Goal: Task Accomplishment & Management: Use online tool/utility

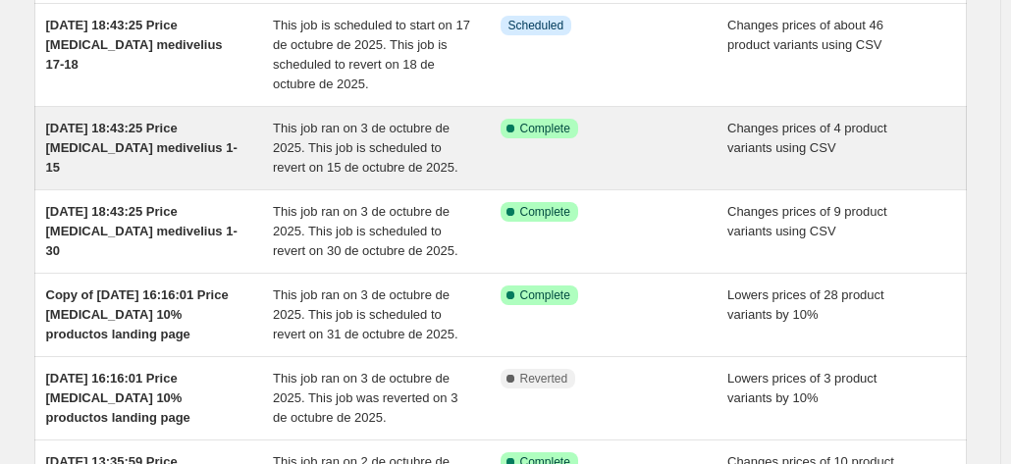
scroll to position [98, 0]
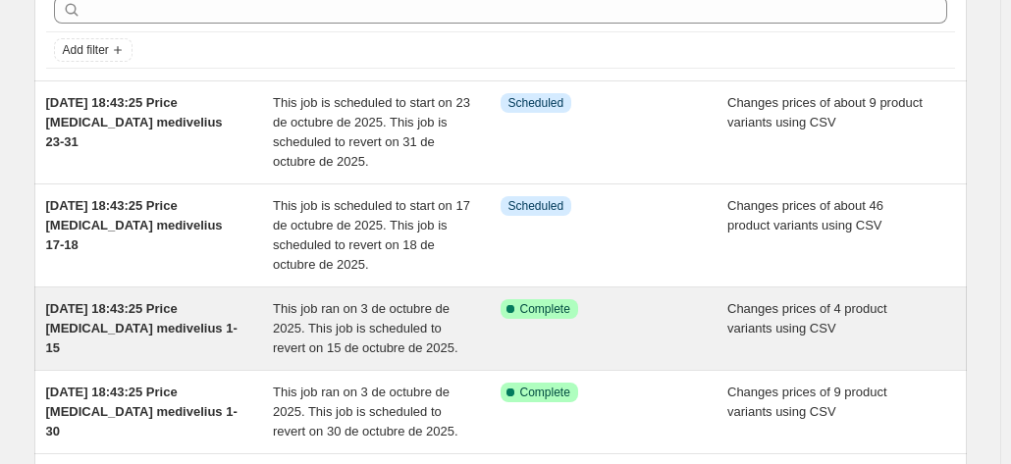
click at [320, 343] on span "This job ran on 3 de octubre de 2025. This job is scheduled to revert on 15 de …" at bounding box center [365, 328] width 185 height 54
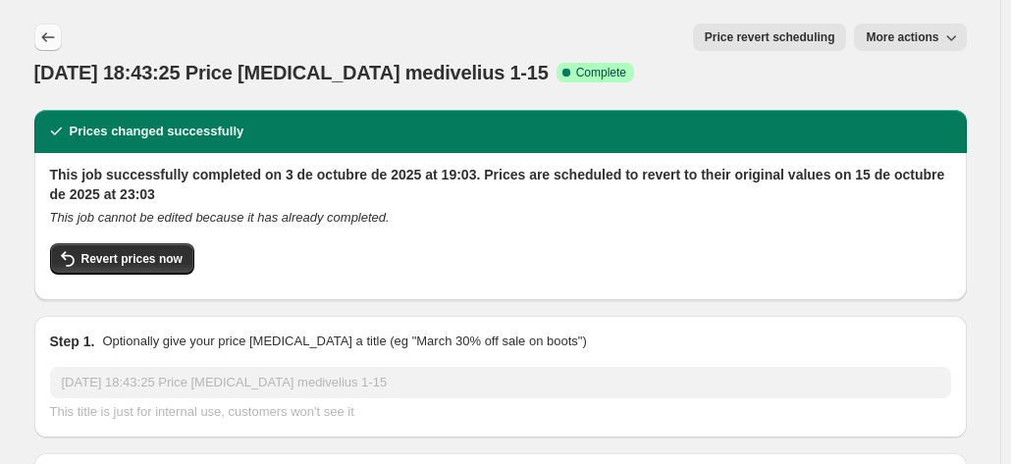
click at [58, 34] on icon "Price change jobs" at bounding box center [48, 37] width 20 height 20
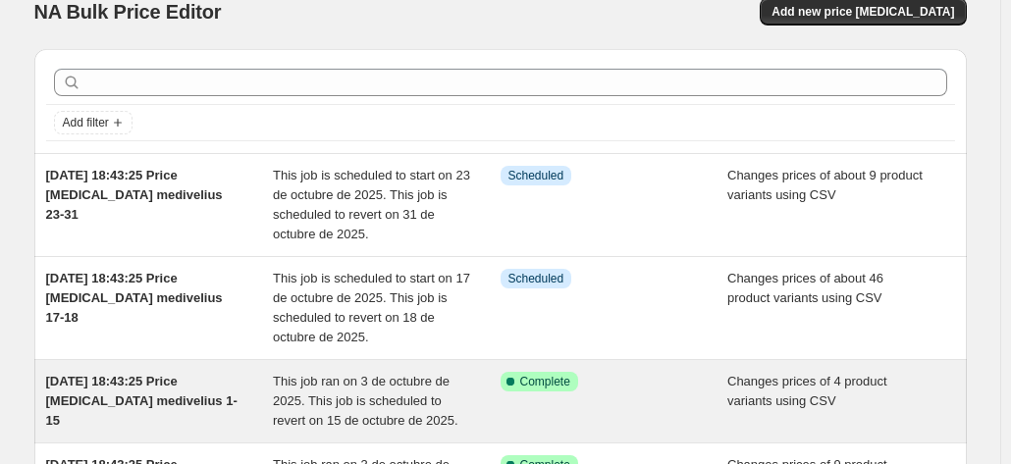
scroll to position [98, 0]
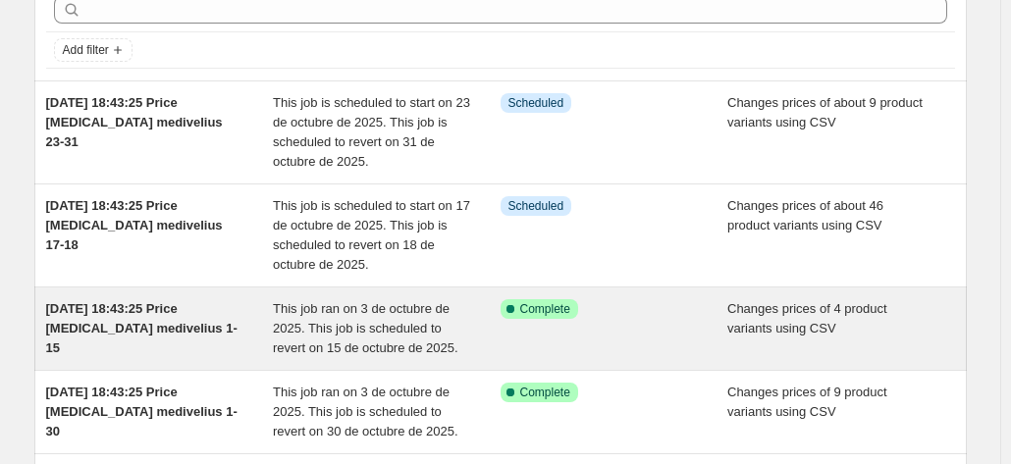
click at [312, 333] on span "This job ran on 3 de octubre de 2025. This job is scheduled to revert on 15 de …" at bounding box center [365, 328] width 185 height 54
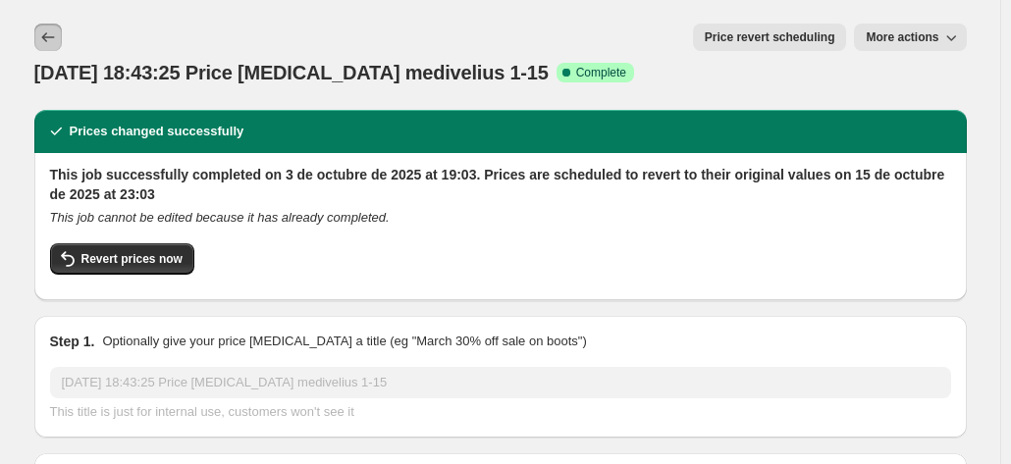
click at [51, 34] on icon "Price change jobs" at bounding box center [48, 37] width 20 height 20
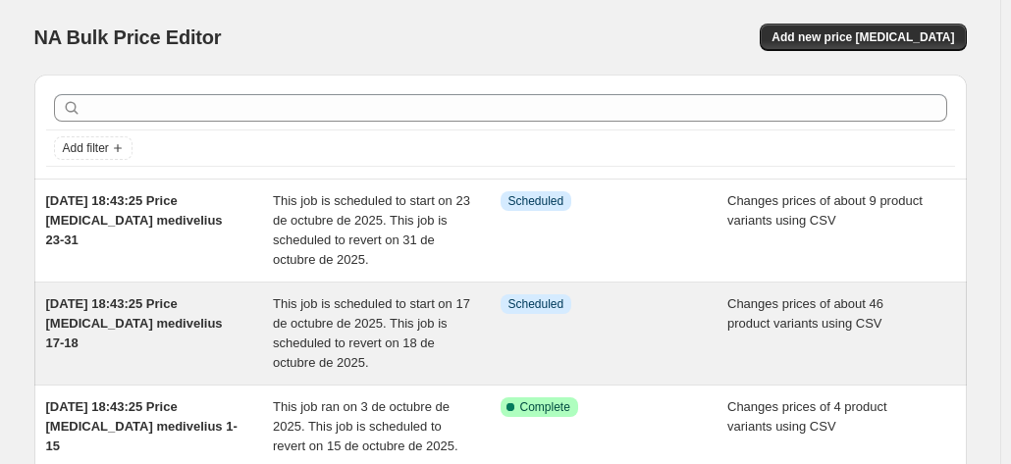
scroll to position [196, 0]
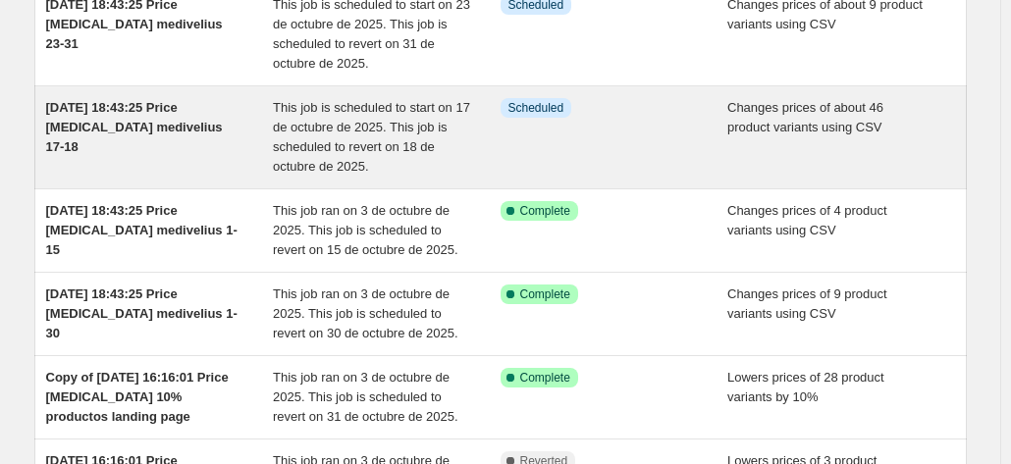
click at [314, 131] on span "This job is scheduled to start on 17 de octubre de 2025. This job is scheduled …" at bounding box center [371, 137] width 197 height 74
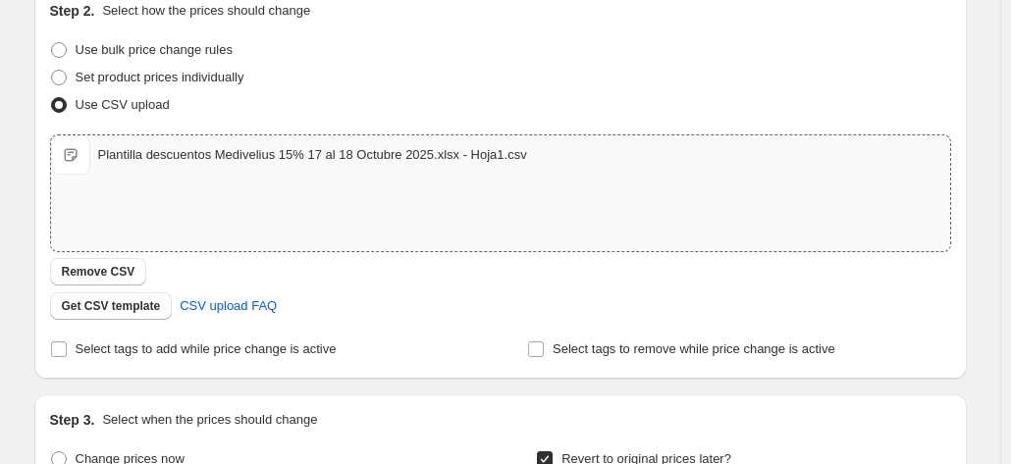
scroll to position [310, 0]
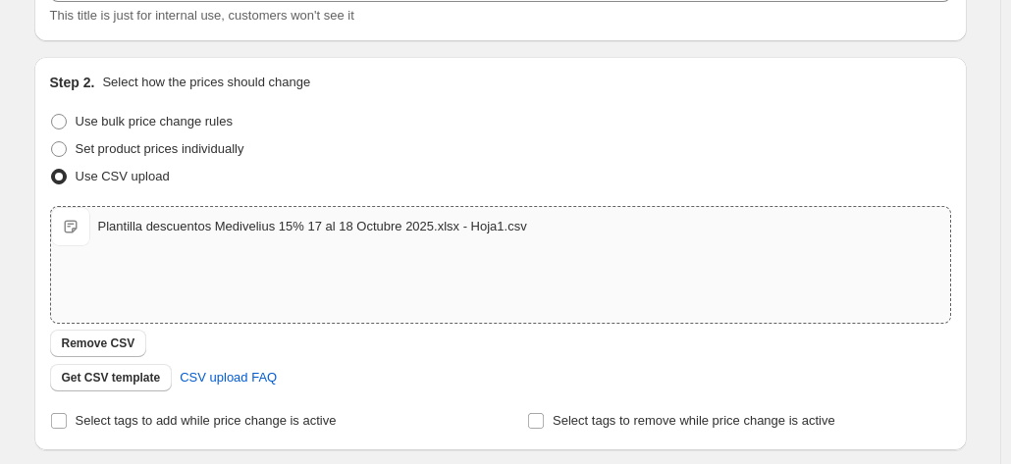
click at [128, 217] on div "Plantilla descuentos Medivelius 15% 17 al 18 Octubre 2025.xlsx - Hoja1.csv" at bounding box center [312, 227] width 429 height 20
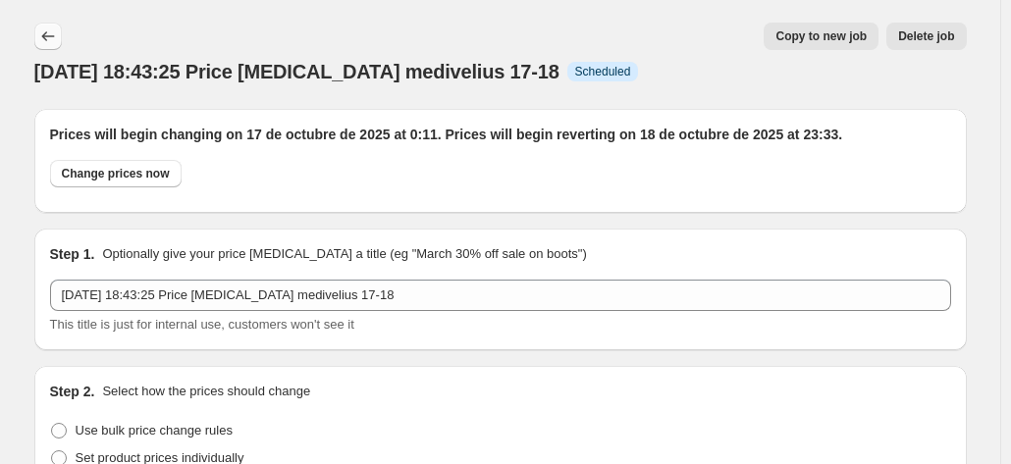
scroll to position [0, 0]
click at [62, 26] on button "Price change jobs" at bounding box center [47, 37] width 27 height 27
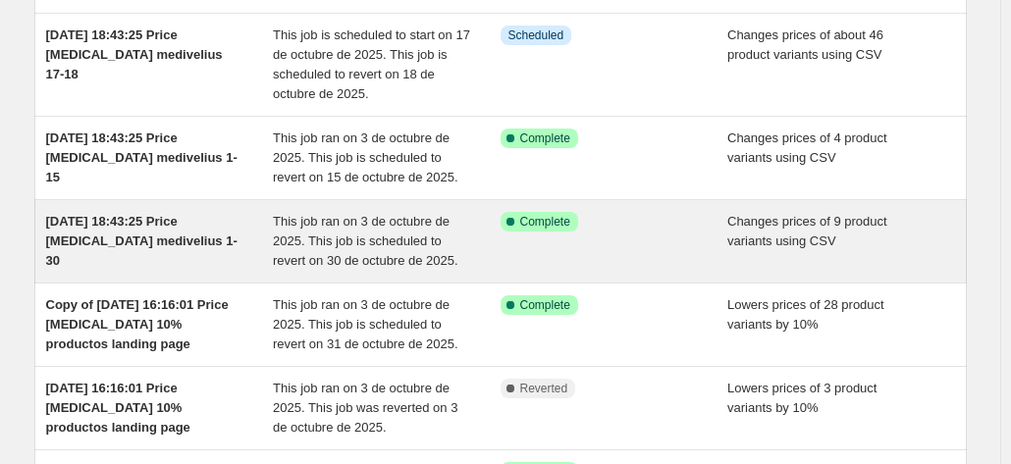
scroll to position [294, 0]
